Goal: Task Accomplishment & Management: Manage account settings

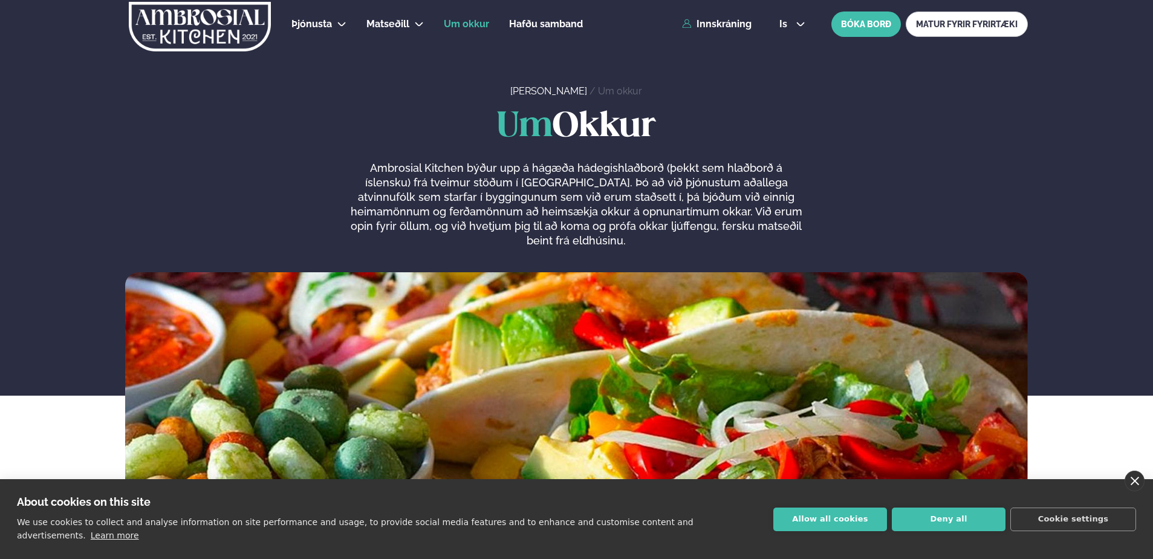
click at [1139, 490] on link "close" at bounding box center [1135, 480] width 20 height 21
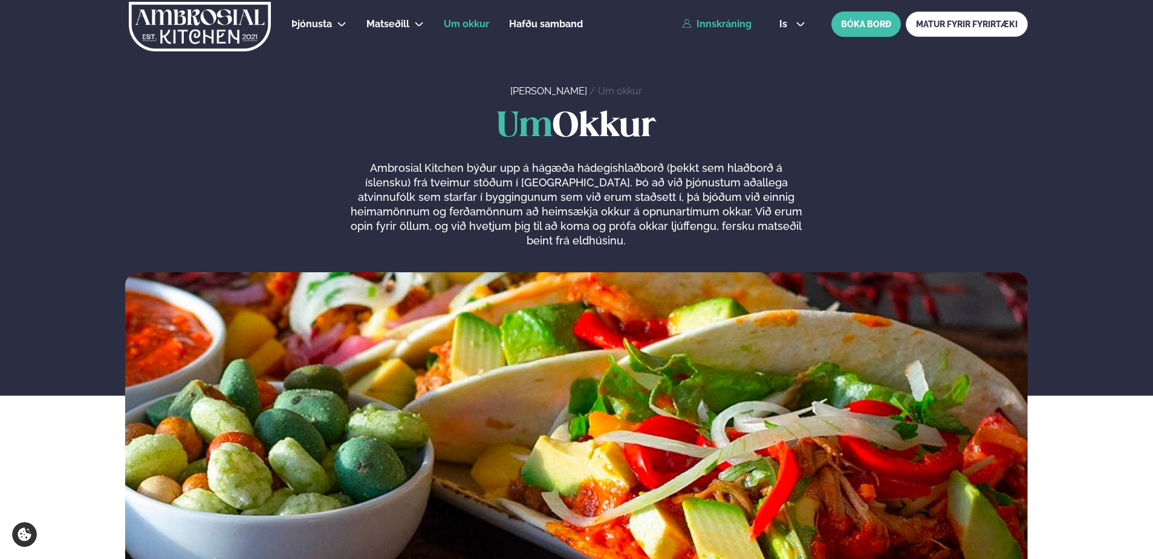
click at [728, 21] on link "Innskráning" at bounding box center [717, 24] width 70 height 11
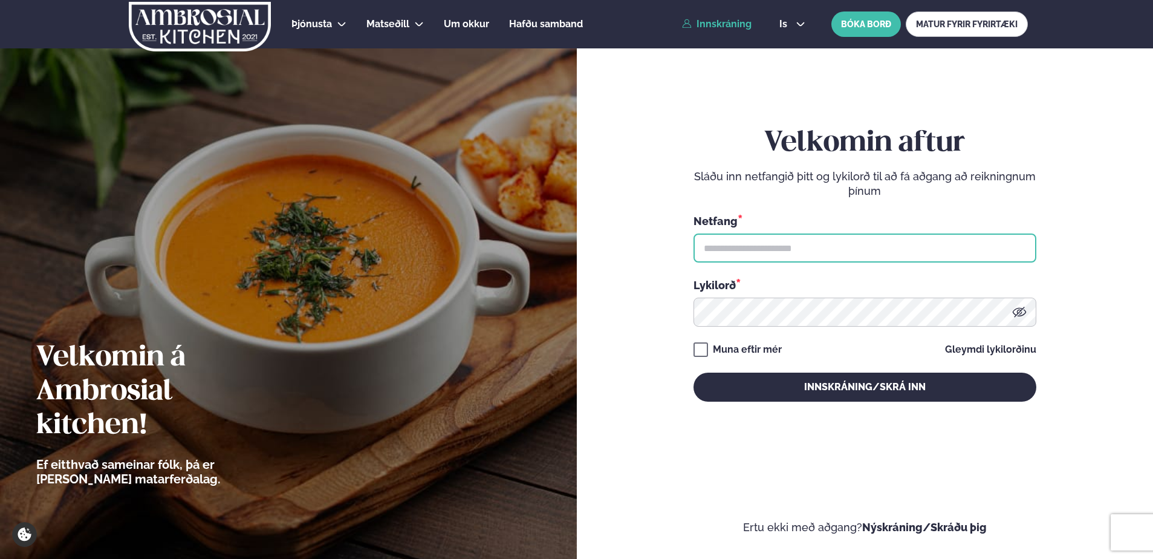
click at [746, 246] on input "text" at bounding box center [865, 247] width 343 height 29
type input "**********"
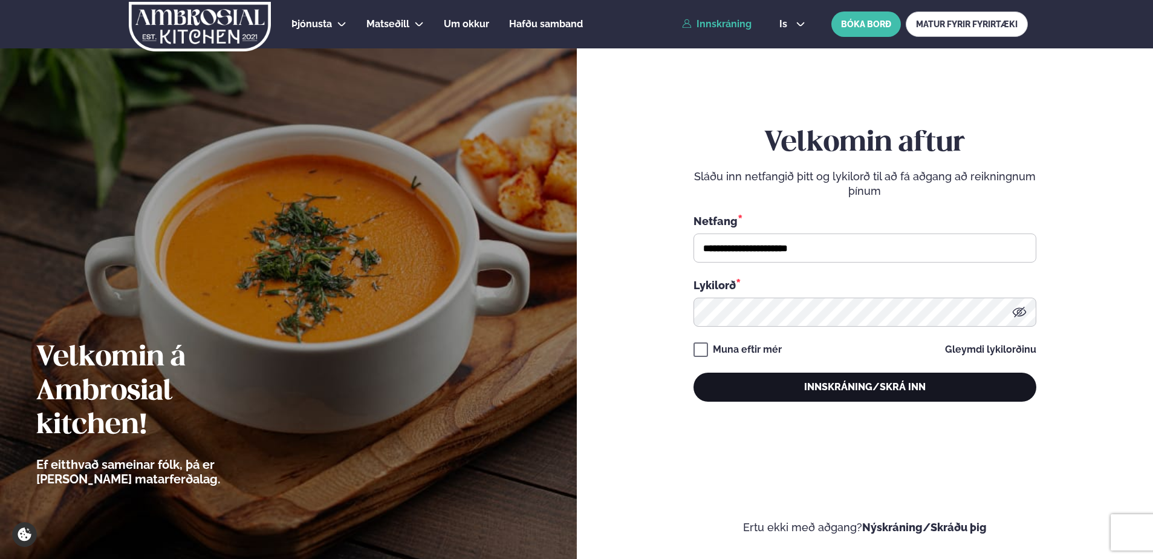
click at [852, 381] on button "Innskráning/Skrá inn" at bounding box center [865, 386] width 343 height 29
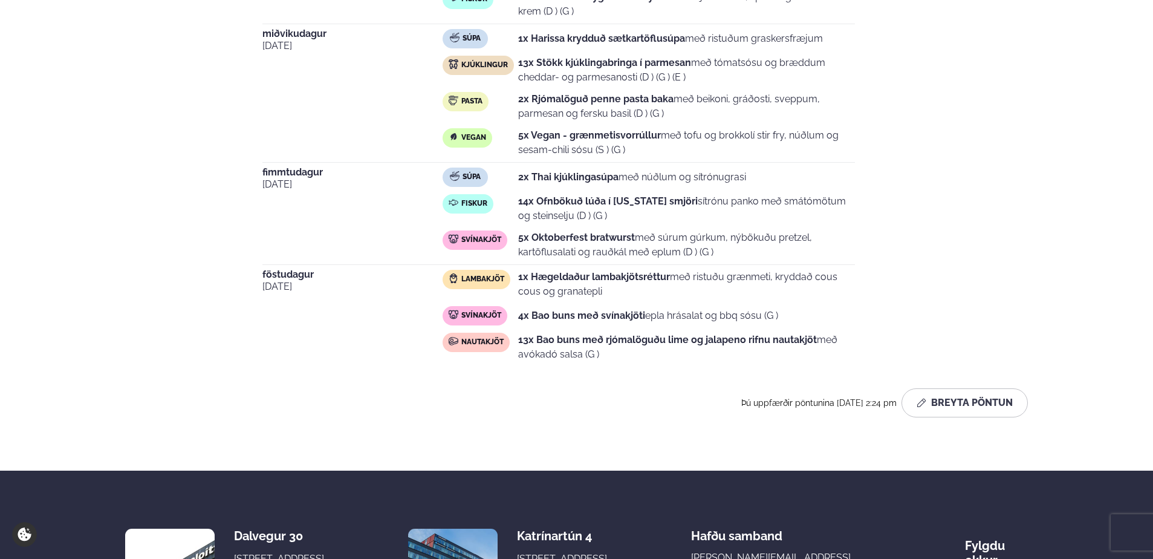
scroll to position [605, 0]
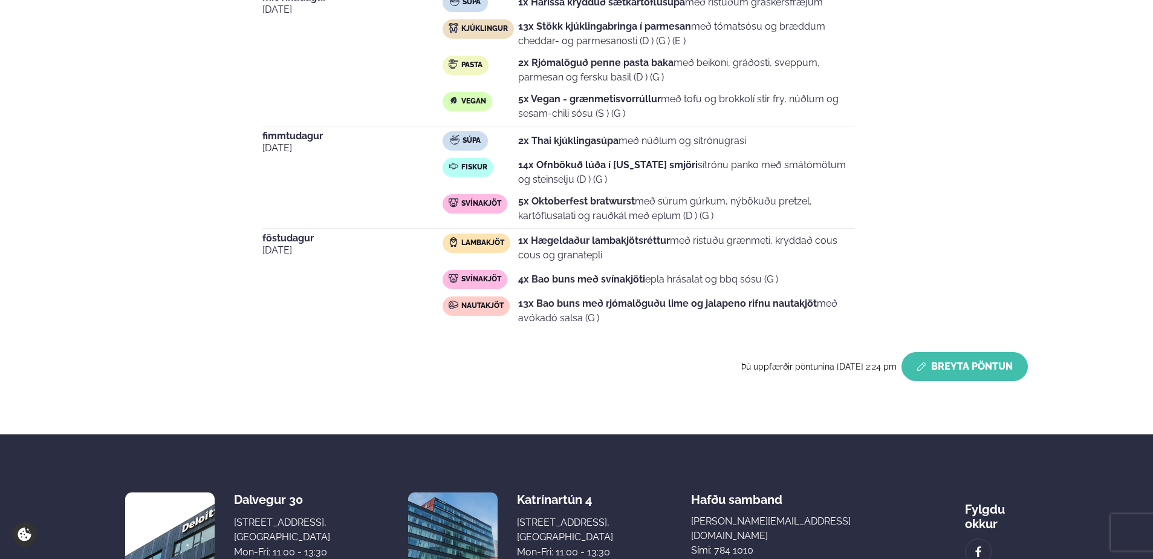
click at [977, 363] on button "Breyta Pöntun" at bounding box center [965, 366] width 126 height 29
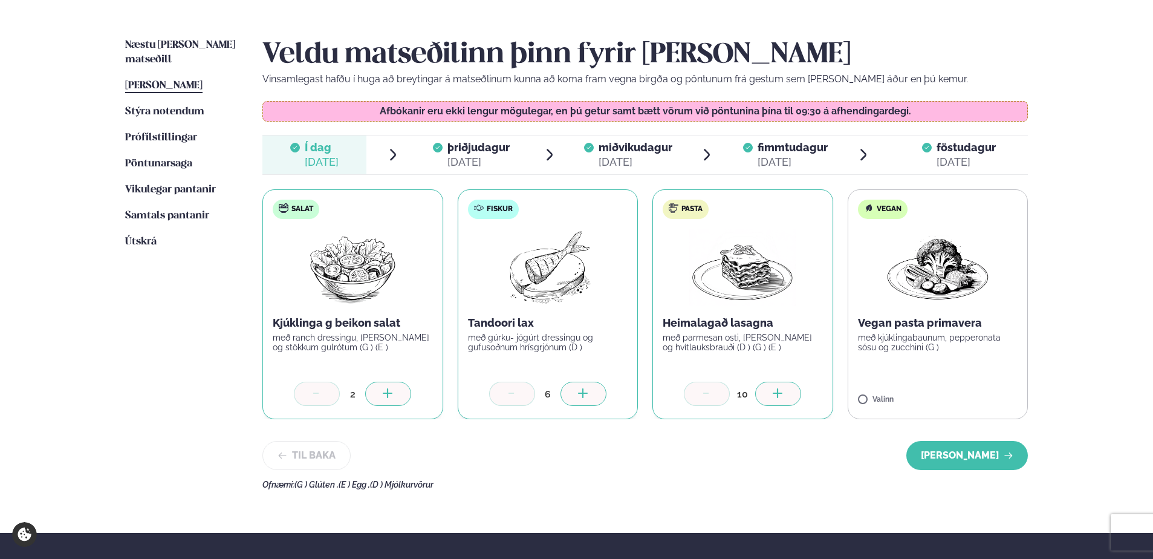
scroll to position [255, 0]
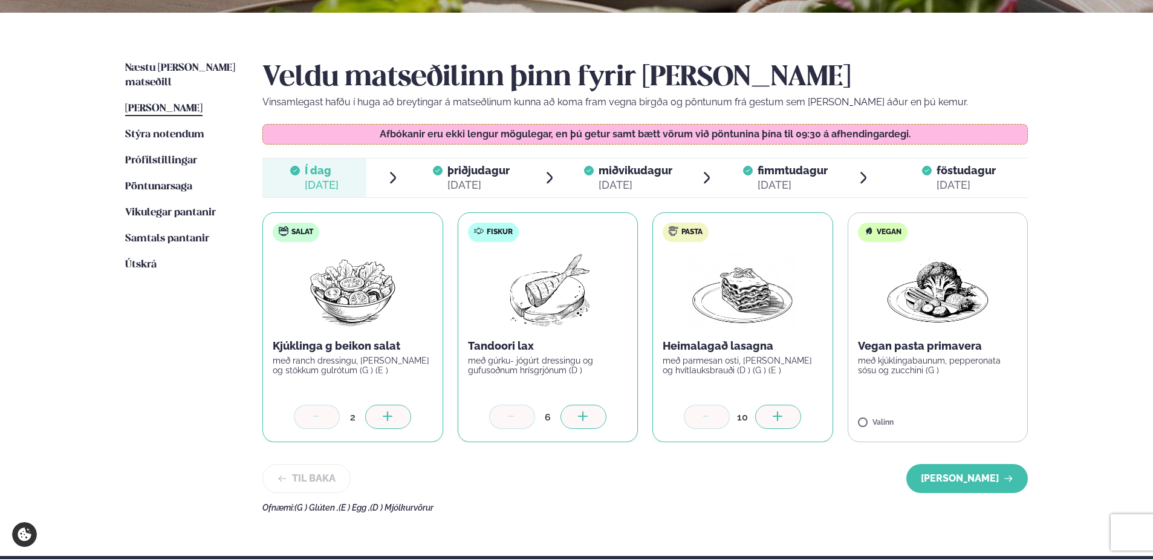
click at [773, 416] on icon at bounding box center [778, 415] width 10 height 1
click at [946, 475] on button "[PERSON_NAME]" at bounding box center [967, 478] width 122 height 29
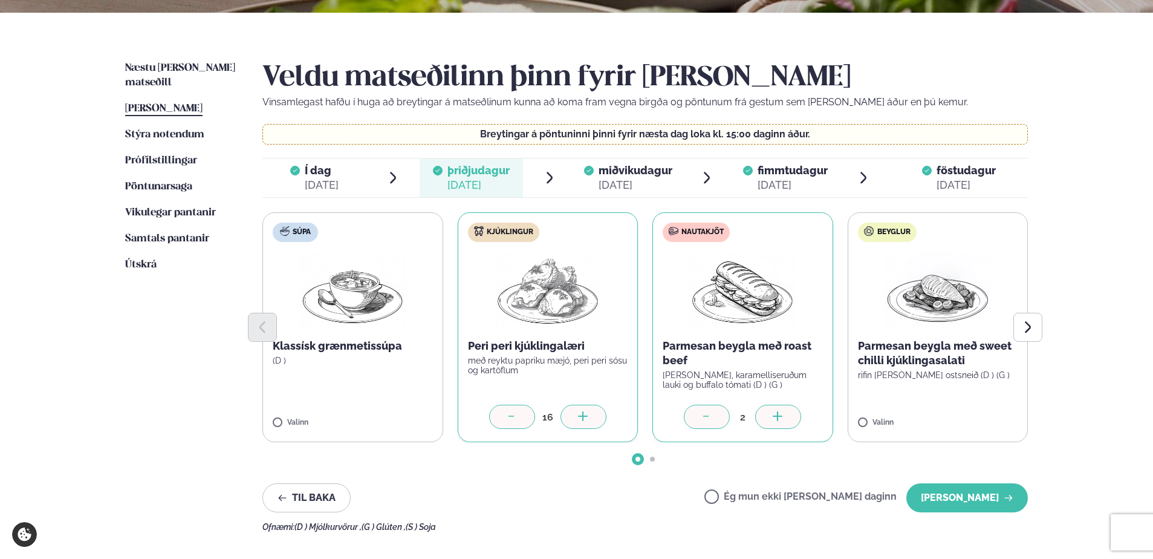
click at [585, 413] on icon at bounding box center [583, 417] width 12 height 12
click at [974, 500] on button "[PERSON_NAME]" at bounding box center [967, 497] width 122 height 29
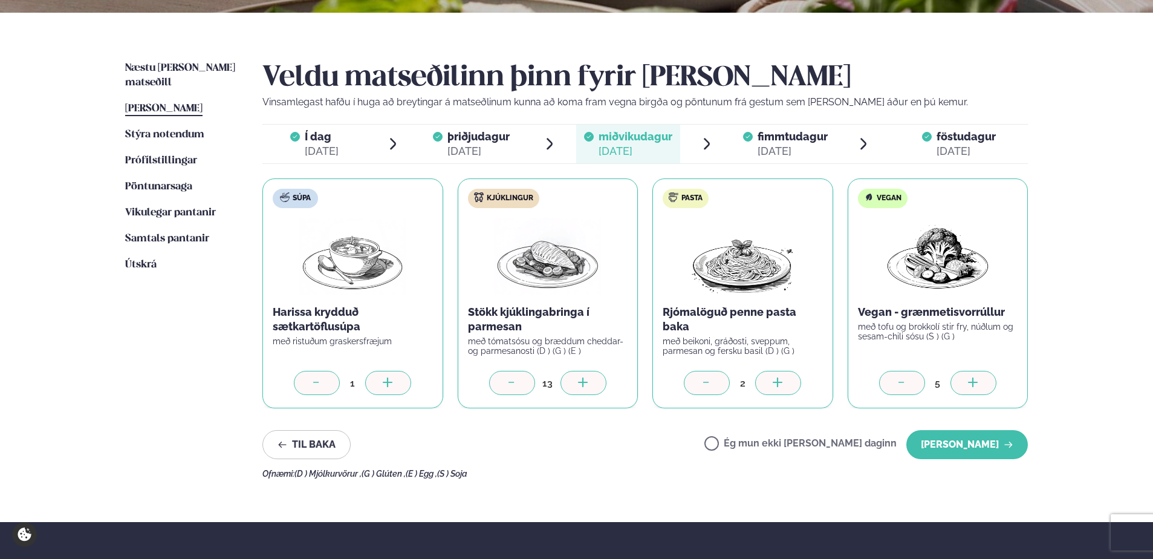
click at [575, 374] on div at bounding box center [584, 383] width 46 height 24
click at [969, 440] on button "[PERSON_NAME]" at bounding box center [967, 444] width 122 height 29
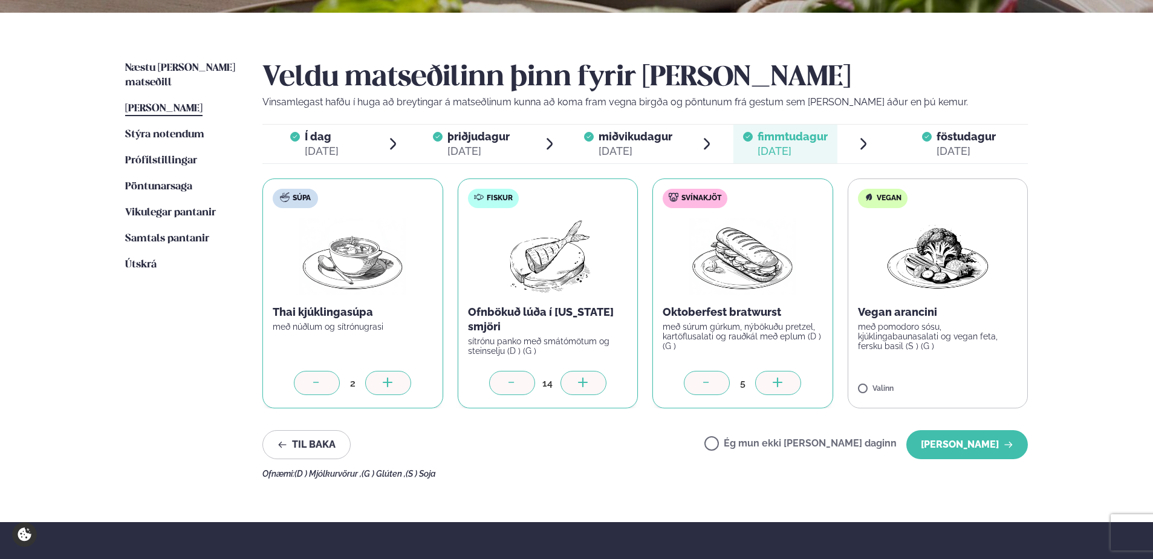
click at [589, 381] on icon at bounding box center [583, 383] width 12 height 12
click at [974, 443] on button "[PERSON_NAME]" at bounding box center [967, 444] width 122 height 29
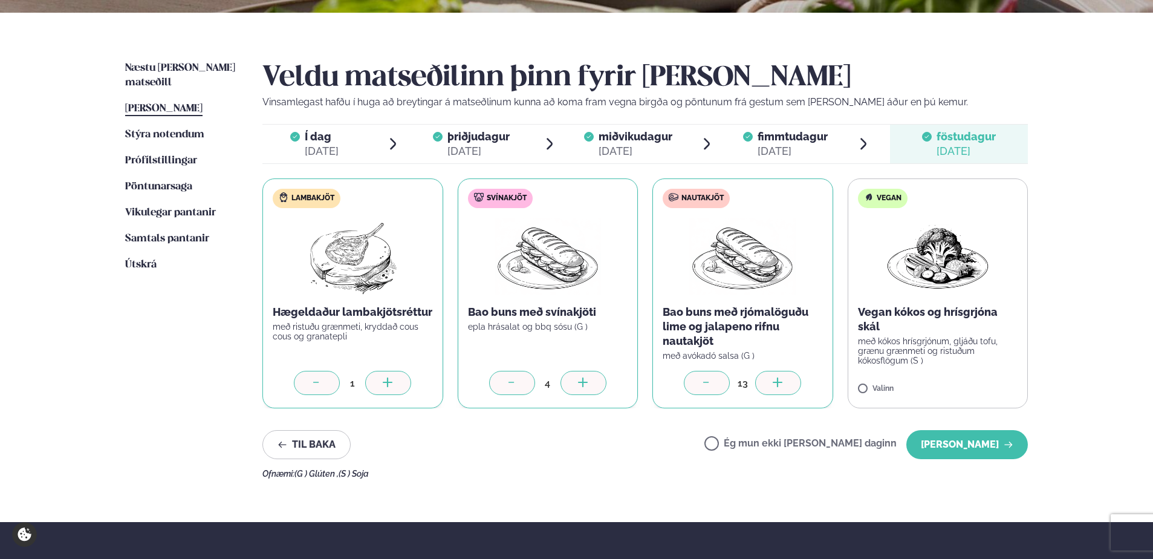
click at [776, 380] on icon at bounding box center [778, 383] width 12 height 12
click at [968, 441] on button "[PERSON_NAME]" at bounding box center [967, 444] width 122 height 29
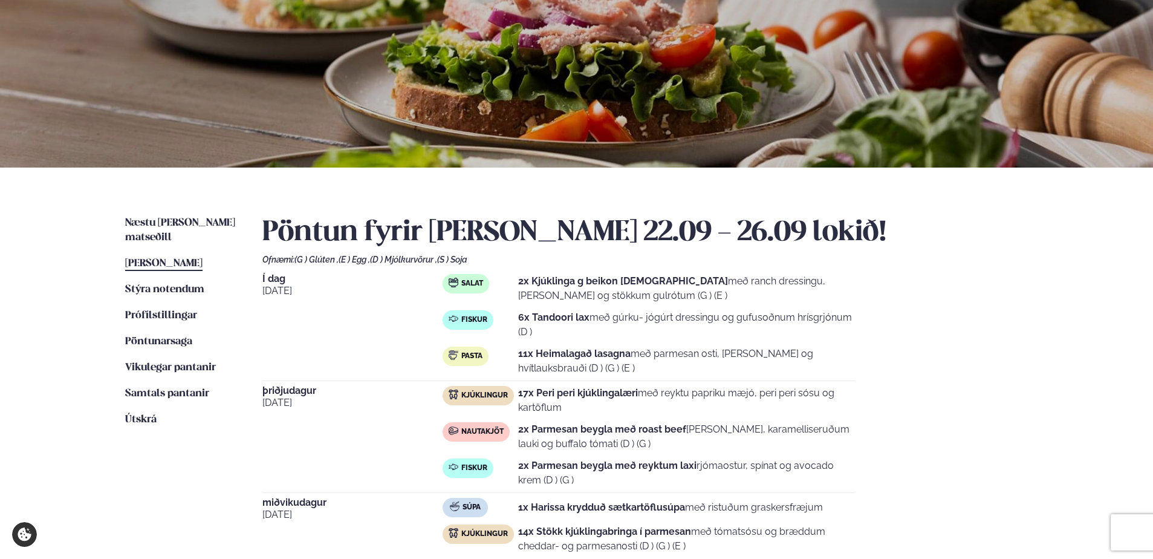
scroll to position [0, 0]
